Goal: Contribute content

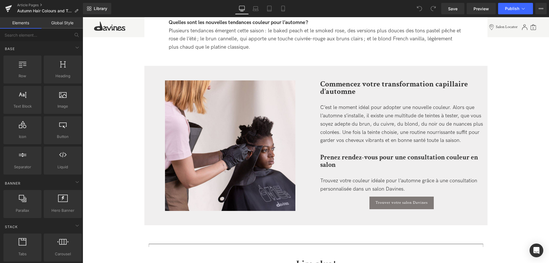
scroll to position [1576, 0]
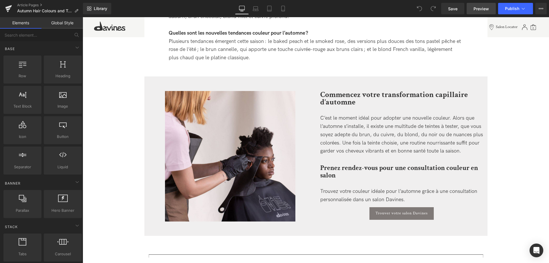
click at [479, 12] on link "Preview" at bounding box center [481, 8] width 29 height 11
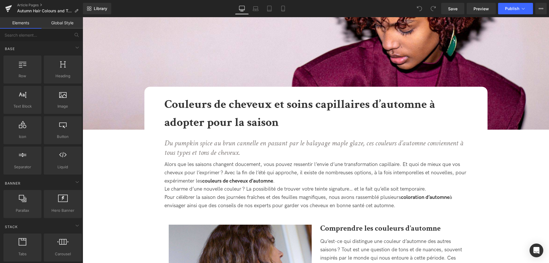
scroll to position [117, 0]
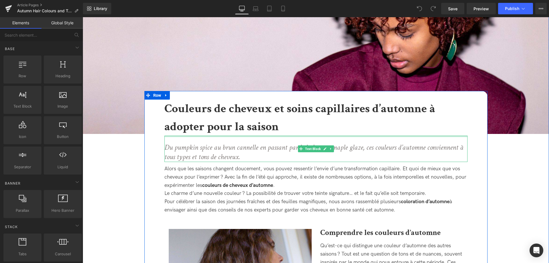
click at [259, 127] on b "Couleurs de cheveux et soins capillaires d’automne à adopter pour la saison" at bounding box center [300, 118] width 271 height 34
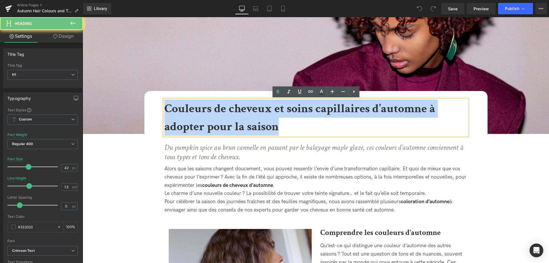
drag, startPoint x: 270, startPoint y: 126, endPoint x: 128, endPoint y: 95, distance: 145.4
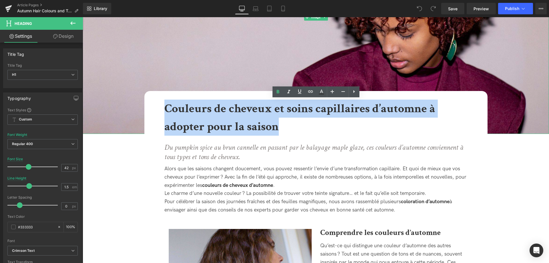
copy b "Couleurs de cheveux et soins capillaires d’automne à adopter pour la saison"
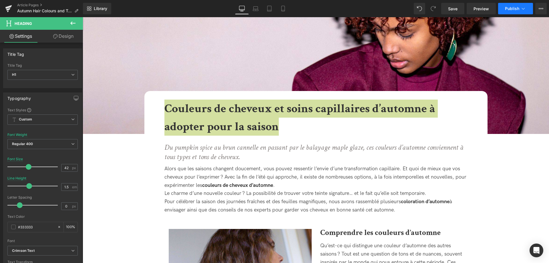
click at [508, 11] on span "Publish" at bounding box center [512, 8] width 14 height 5
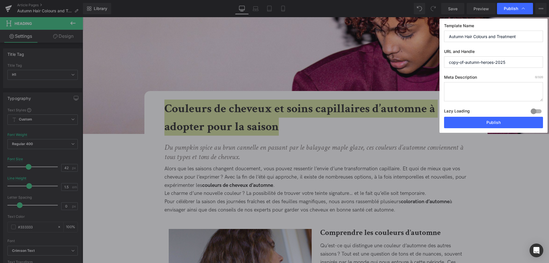
click at [472, 86] on textarea at bounding box center [493, 91] width 99 height 19
paste textarea "Découvrez les couleurs de cheveux tendance et les soins capillaires essentiels …"
type textarea "Découvrez les couleurs de cheveux tendance et les soins capillaires essentiels …"
drag, startPoint x: 532, startPoint y: 37, endPoint x: 445, endPoint y: 37, distance: 87.5
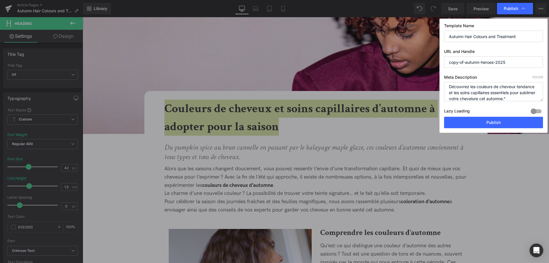
click at [445, 37] on input "Autumn Hair Colours and Treatment" at bounding box center [493, 36] width 99 height 11
paste input "Couleurs de cheveux et soins capillaires d’automne à adopter pour la saison"
type input "Couleurs de cheveux et soins capillaires d’automne à adopter pour la saison"
drag, startPoint x: 471, startPoint y: 58, endPoint x: 428, endPoint y: 56, distance: 42.7
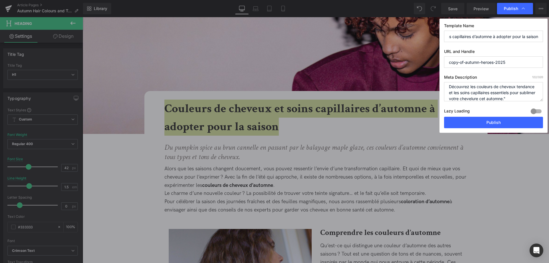
click at [444, 56] on input "copy-of-autumn-heroes-2025" at bounding box center [493, 61] width 99 height 11
paste input "Couleurs de cheveux et soins capillaires d’automne à adopter pour la saison"
drag, startPoint x: 491, startPoint y: 63, endPoint x: 590, endPoint y: 74, distance: 99.0
click at [543, 68] on input "couleurs-de-cheveux-et-soins-capillaires-d’automne-à-adopter-pour-la-saison" at bounding box center [493, 61] width 99 height 11
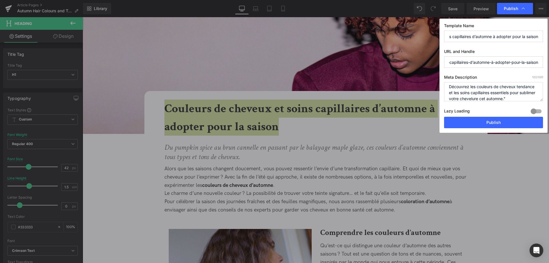
click at [527, 64] on input "couleurs-de-cheveux-et-soins-capillaires-d’automne-à-adopter-pour-la-saison" at bounding box center [493, 61] width 99 height 11
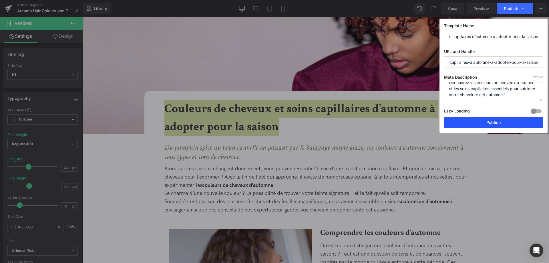
type input "couleurs-de-cheveux-et-soins-capillaires-d’automne-à-adopter-pour-la-saison"
click at [495, 125] on button "Publish" at bounding box center [493, 122] width 99 height 11
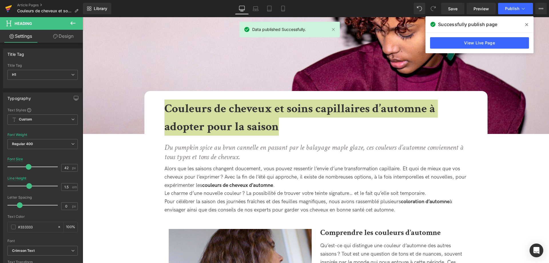
click at [11, 11] on icon at bounding box center [8, 8] width 7 height 14
